Goal: Information Seeking & Learning: Learn about a topic

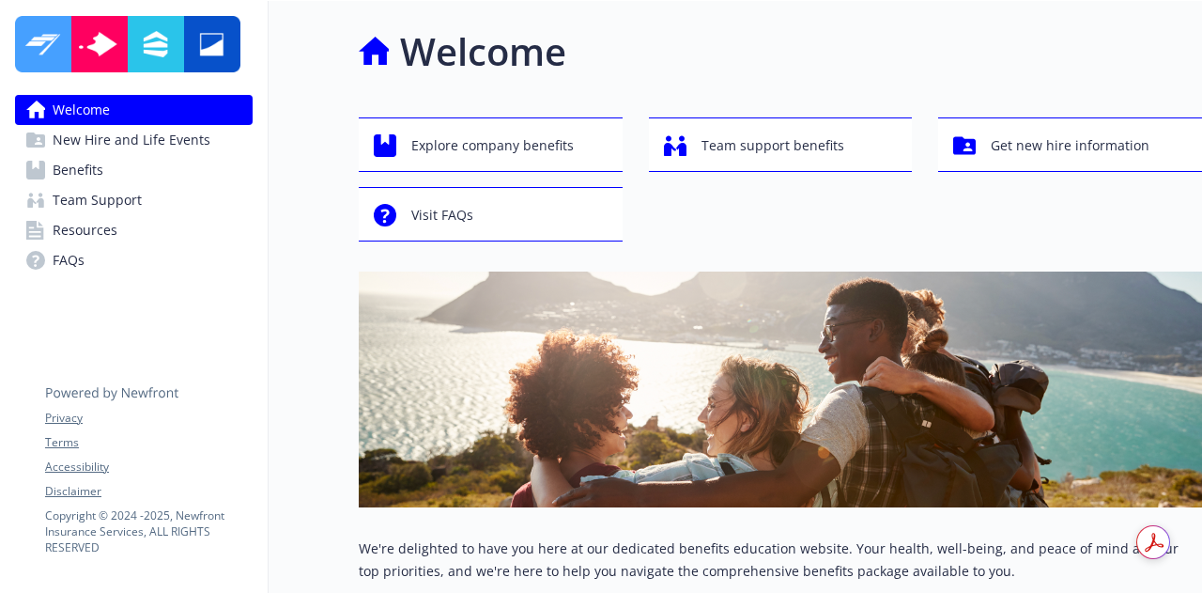
click at [90, 165] on span "Benefits" at bounding box center [78, 170] width 51 height 30
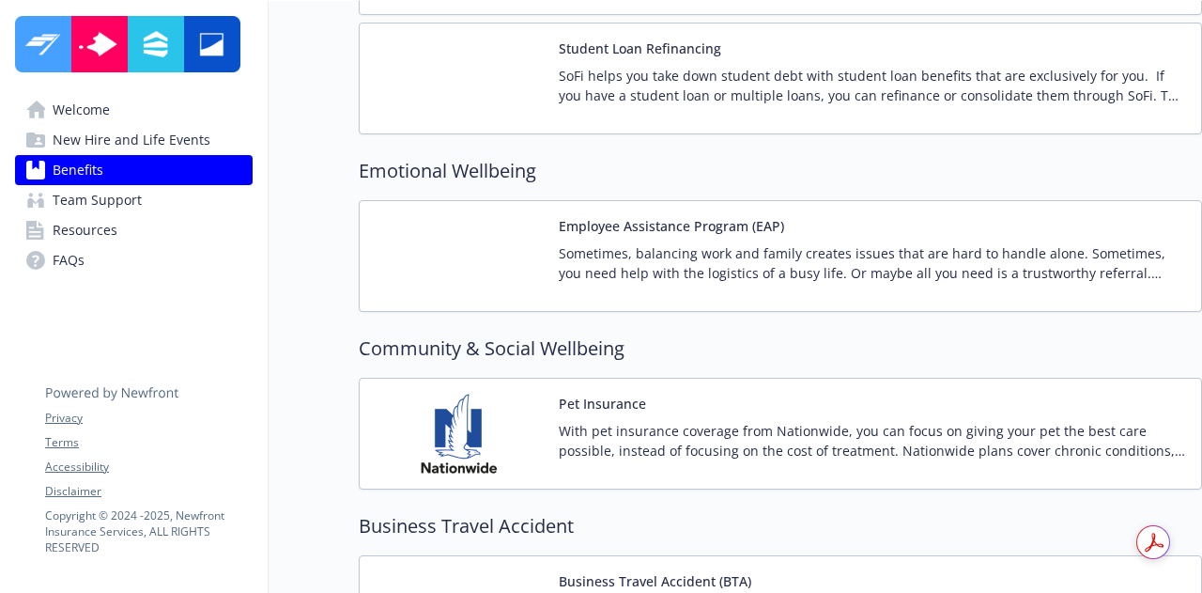
scroll to position [3779, 0]
